Goal: Task Accomplishment & Management: Use online tool/utility

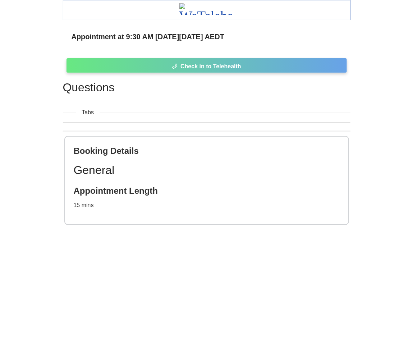
click at [184, 68] on span "Check in to Telehealth" at bounding box center [210, 66] width 61 height 9
click at [140, 63] on button "Check in to Telehealth" at bounding box center [207, 65] width 280 height 14
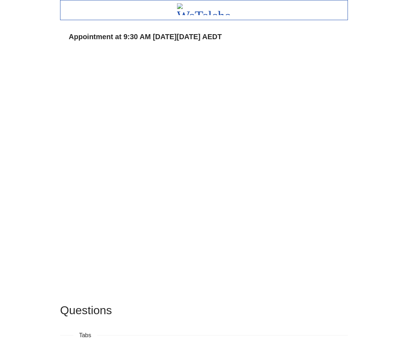
click at [359, 136] on div "Appointment at 9:30 AM on Fri 17 Oct AEDT Questions Tabs Booking Details Genera…" at bounding box center [204, 236] width 408 height 473
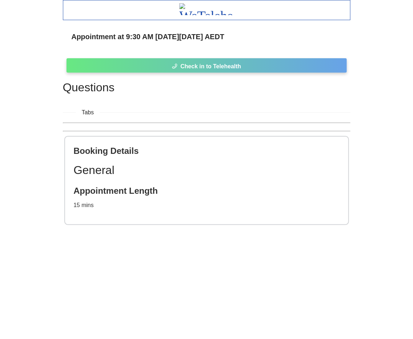
click at [149, 63] on button "Check in to Telehealth" at bounding box center [207, 65] width 280 height 14
click at [173, 64] on icon "phone" at bounding box center [175, 66] width 6 height 6
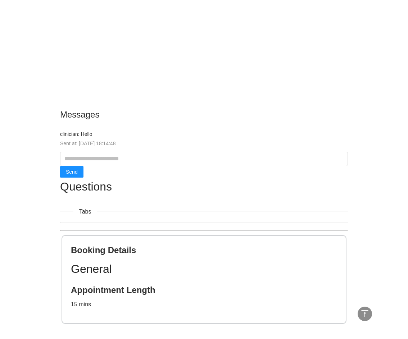
scroll to position [194, 0]
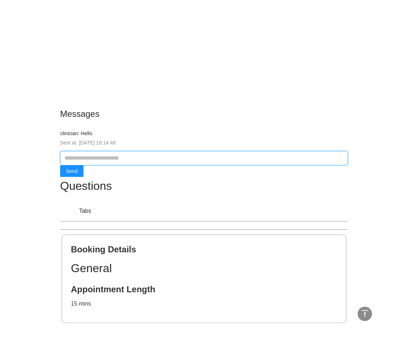
click at [97, 155] on input "text" at bounding box center [204, 158] width 288 height 14
type input "**********"
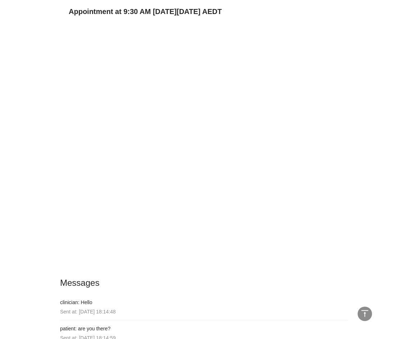
scroll to position [0, 0]
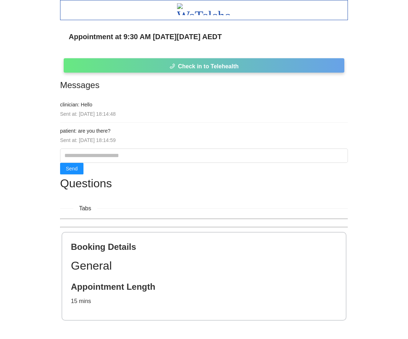
click at [163, 65] on button "Check in to Telehealth" at bounding box center [204, 65] width 280 height 14
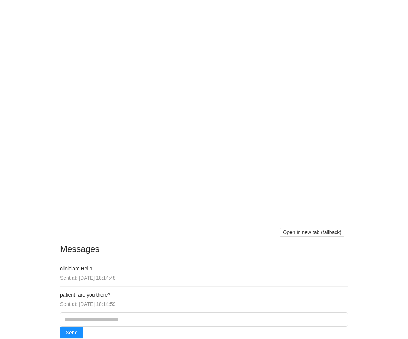
scroll to position [65, 0]
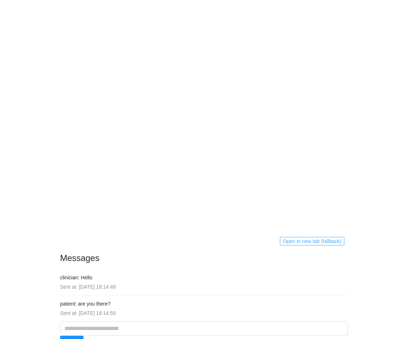
click at [304, 241] on span "Open in new tab (fallback)" at bounding box center [312, 241] width 59 height 8
click at [300, 240] on span "Open in new tab (fallback)" at bounding box center [312, 241] width 59 height 8
click at [338, 258] on div "Appointment at 9:30 AM on Fri 17 Oct AEDT Open in new tab (fallback) Messages c…" at bounding box center [204, 239] width 288 height 560
click at [292, 240] on span "Open in new tab (fallback)" at bounding box center [312, 241] width 59 height 8
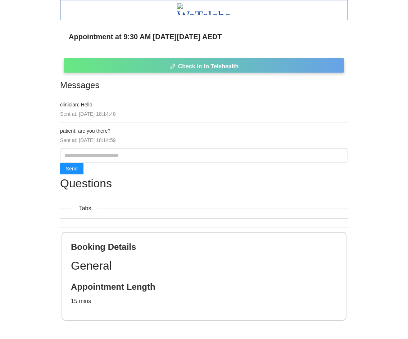
click at [166, 65] on button "Check in to Telehealth" at bounding box center [204, 65] width 280 height 14
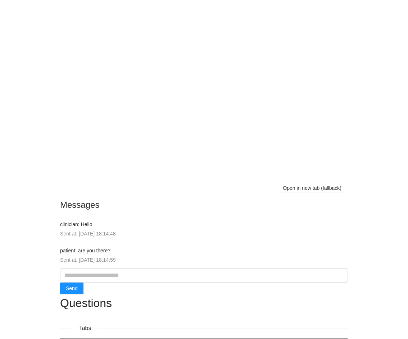
scroll to position [129, 0]
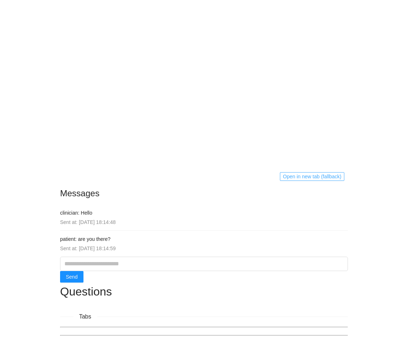
click at [317, 177] on span "Open in new tab (fallback)" at bounding box center [312, 177] width 59 height 8
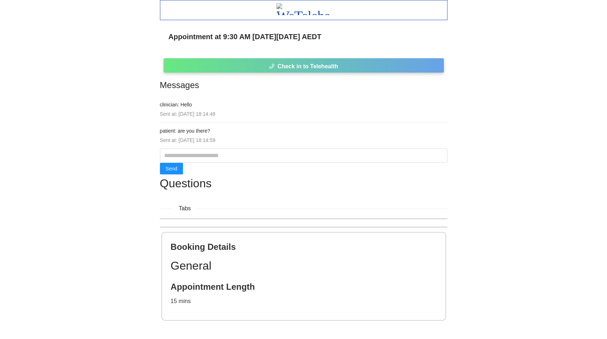
click at [195, 65] on button "Check in to Telehealth" at bounding box center [304, 65] width 280 height 14
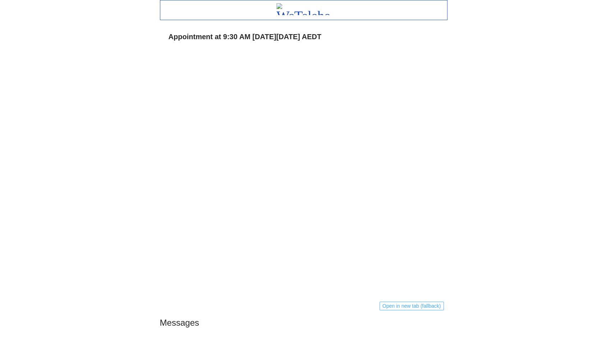
click at [413, 304] on span "Open in new tab (fallback)" at bounding box center [411, 306] width 59 height 8
click at [414, 307] on span "Open in new tab (fallback)" at bounding box center [411, 306] width 59 height 8
